Goal: Navigation & Orientation: Find specific page/section

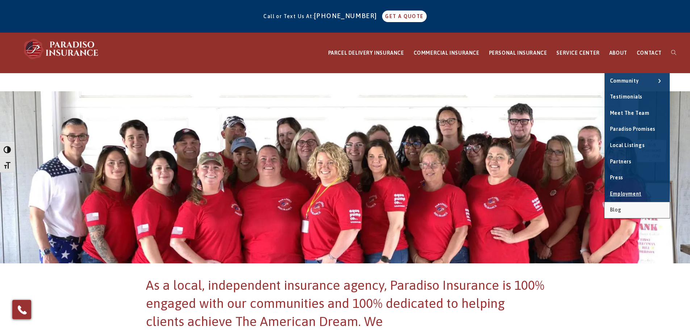
click at [624, 208] on link "Blog" at bounding box center [637, 210] width 65 height 16
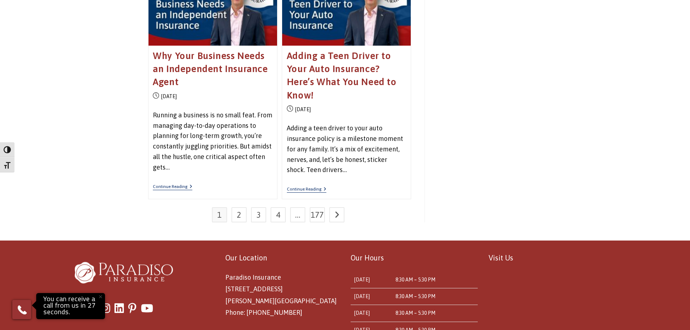
scroll to position [1124, 0]
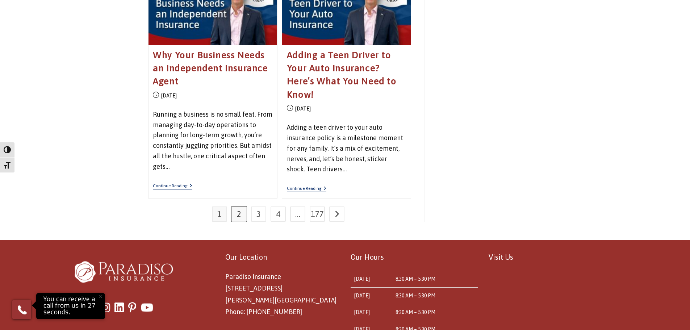
click at [236, 218] on link "2" at bounding box center [238, 213] width 15 height 15
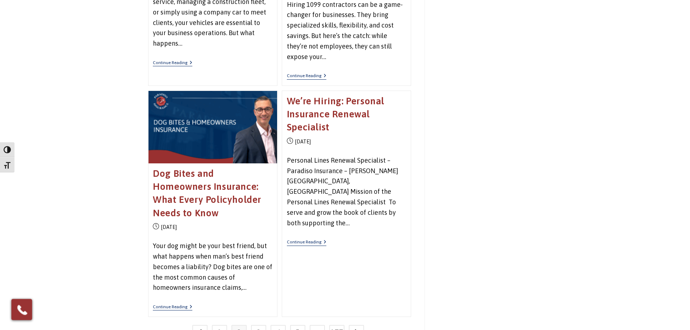
scroll to position [1238, 0]
